Goal: Information Seeking & Learning: Learn about a topic

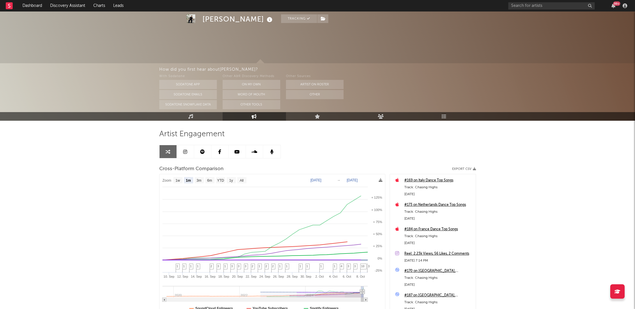
select select "1m"
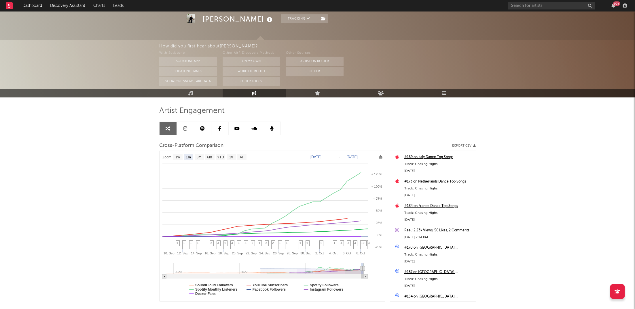
click at [614, 5] on div "99 +" at bounding box center [616, 3] width 7 height 4
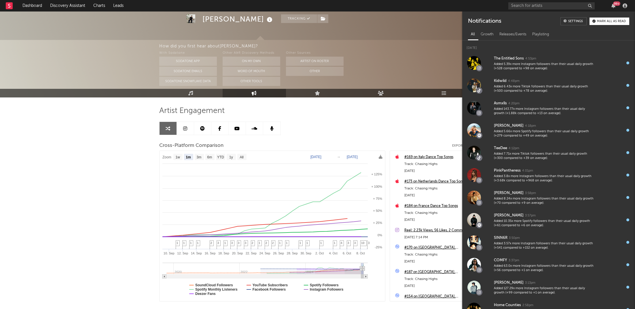
click at [403, 79] on div "With Sodatone Sodatone App Sodatone Emails Sodatone Snowflake Data Other A&R Di…" at bounding box center [397, 68] width 476 height 36
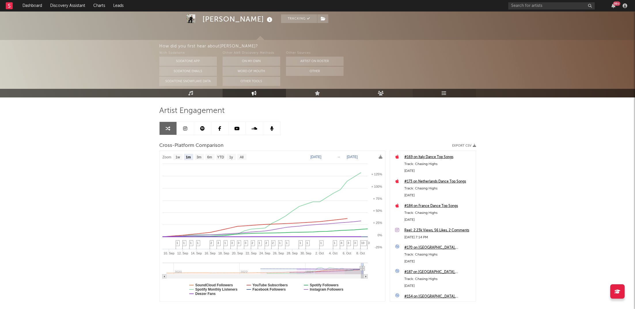
click at [440, 94] on link "Playlists/Charts" at bounding box center [443, 93] width 63 height 9
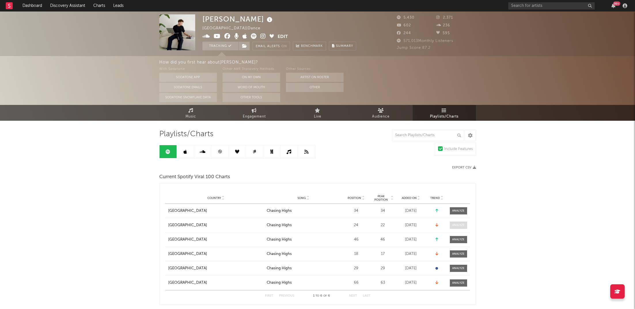
click at [452, 226] on div at bounding box center [458, 225] width 12 height 4
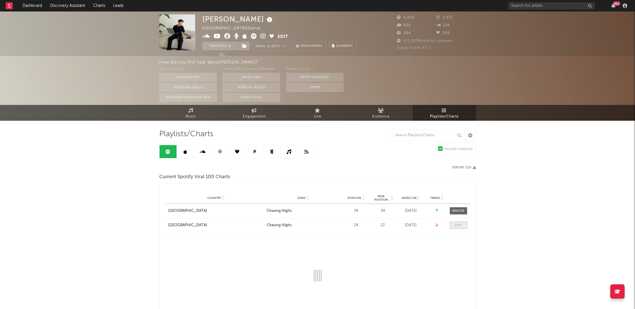
click at [452, 226] on span at bounding box center [458, 225] width 17 height 7
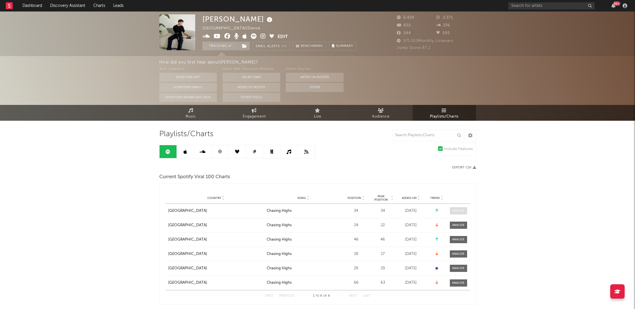
click at [464, 212] on div at bounding box center [458, 211] width 12 height 4
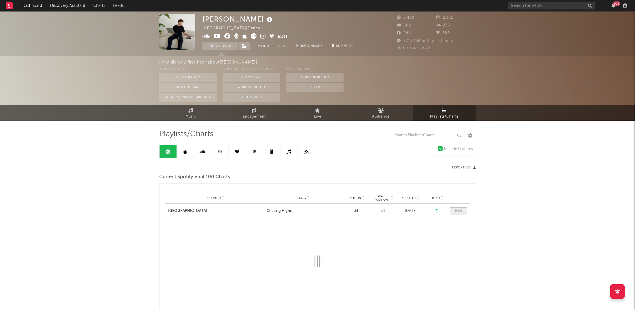
select select "1w"
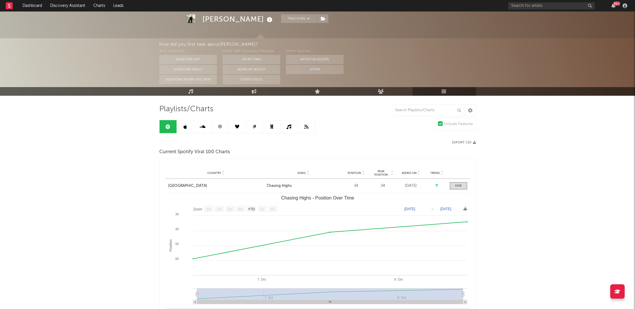
scroll to position [37, 0]
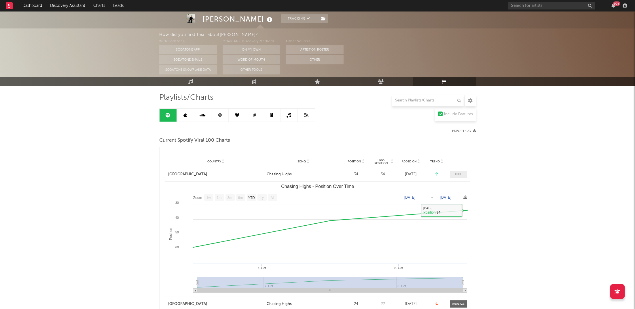
click at [455, 173] on div at bounding box center [458, 174] width 7 height 4
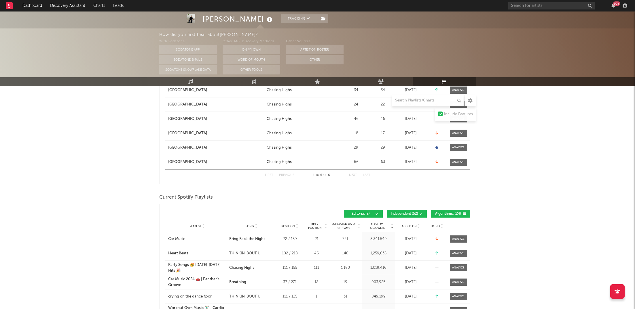
scroll to position [151, 0]
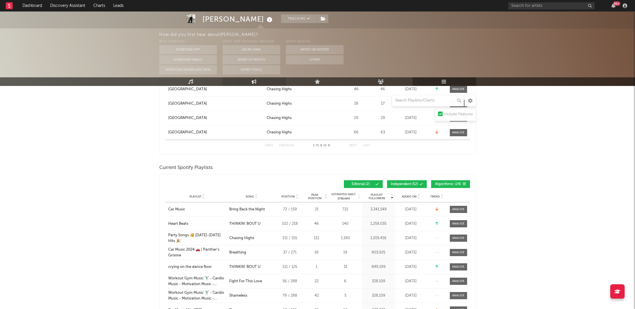
click at [254, 79] on icon at bounding box center [254, 81] width 5 height 5
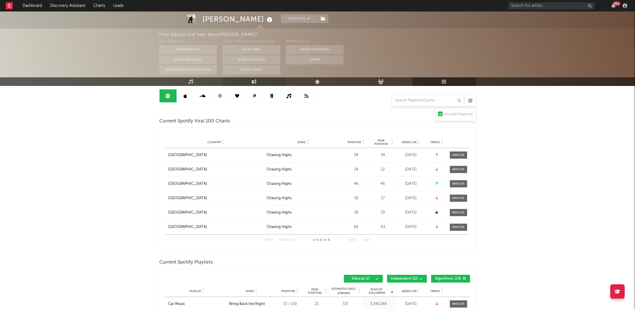
select select "1w"
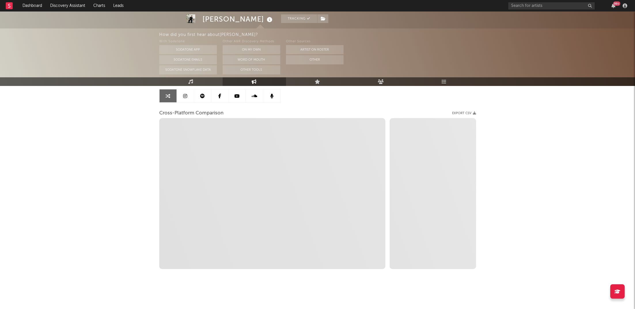
select select "1m"
